Goal: Information Seeking & Learning: Learn about a topic

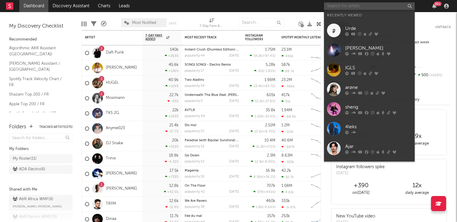
click at [350, 5] on input "text" at bounding box center [369, 6] width 91 height 8
paste input "[URL][DOMAIN_NAME]"
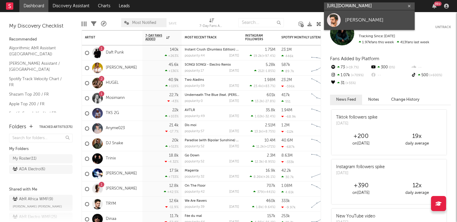
type input "[URL][DOMAIN_NAME]"
click at [353, 14] on link "[PERSON_NAME]" at bounding box center [369, 20] width 91 height 20
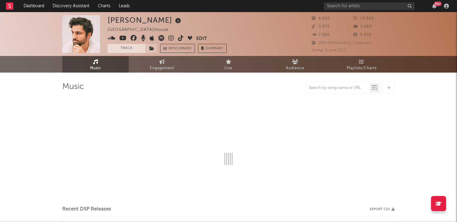
click at [122, 51] on button "Track" at bounding box center [127, 48] width 38 height 9
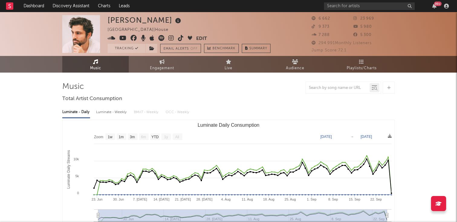
click at [154, 132] on rect "Luminate Daily Consumption" at bounding box center [229, 180] width 332 height 121
click at [153, 135] on text "YTD" at bounding box center [155, 137] width 7 height 4
click at [154, 138] on text "YTD" at bounding box center [154, 137] width 7 height 4
click at [133, 137] on text "3m" at bounding box center [132, 137] width 5 height 4
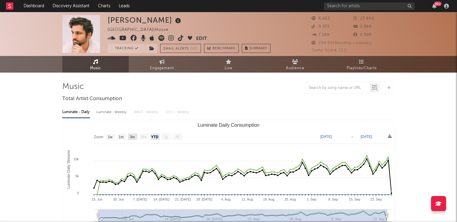
select select "3m"
type input "[DATE]"
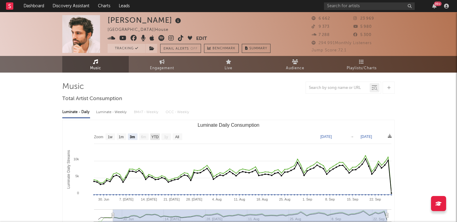
click at [153, 137] on text "YTD" at bounding box center [155, 137] width 7 height 4
select select "YTD"
type input "[DATE]"
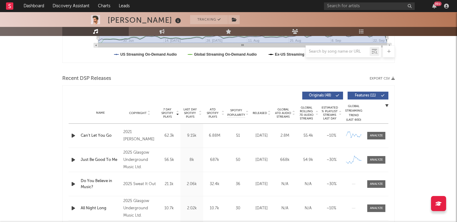
scroll to position [179, 0]
click at [266, 116] on div "Name Copyright Label Album Names Composer Names 7 Day Spotify Plays Last Day Sp…" at bounding box center [229, 112] width 320 height 21
click at [270, 115] on div "Name Copyright Label Album Names Composer Names 7 Day Spotify Plays Last Day Sp…" at bounding box center [229, 112] width 320 height 21
click at [269, 113] on icon at bounding box center [269, 114] width 3 height 2
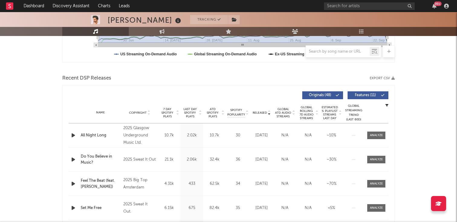
click at [269, 112] on icon at bounding box center [269, 111] width 3 height 2
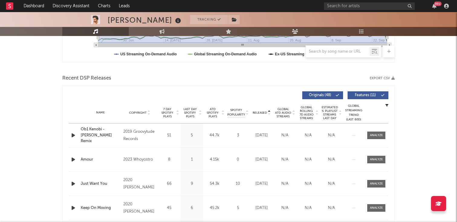
click at [269, 113] on icon at bounding box center [269, 114] width 3 height 2
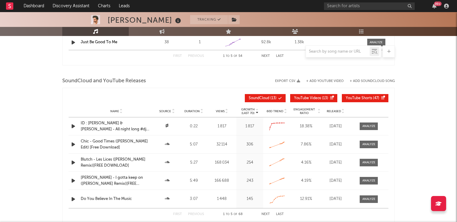
scroll to position [643, 0]
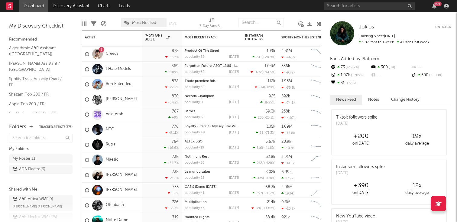
click at [39, 9] on link "Dashboard" at bounding box center [33, 6] width 29 height 12
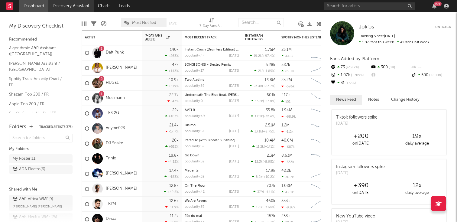
click at [50, 8] on link "Discovery Assistant" at bounding box center [70, 6] width 45 height 12
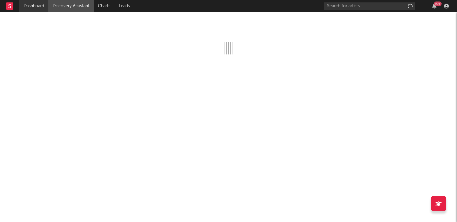
click at [35, 5] on link "Dashboard" at bounding box center [33, 6] width 29 height 12
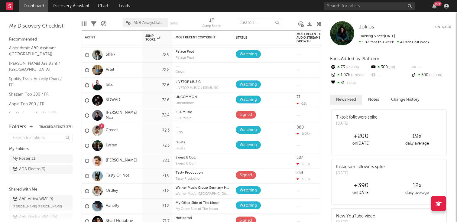
click at [114, 160] on link "[PERSON_NAME]" at bounding box center [121, 160] width 31 height 5
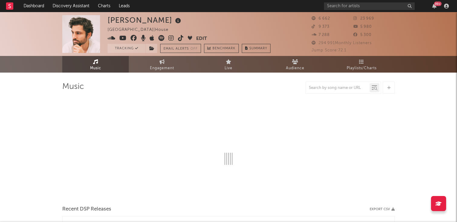
select select "1w"
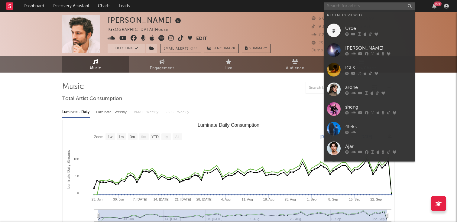
click at [339, 7] on input "text" at bounding box center [369, 6] width 91 height 8
